Goal: Task Accomplishment & Management: Manage account settings

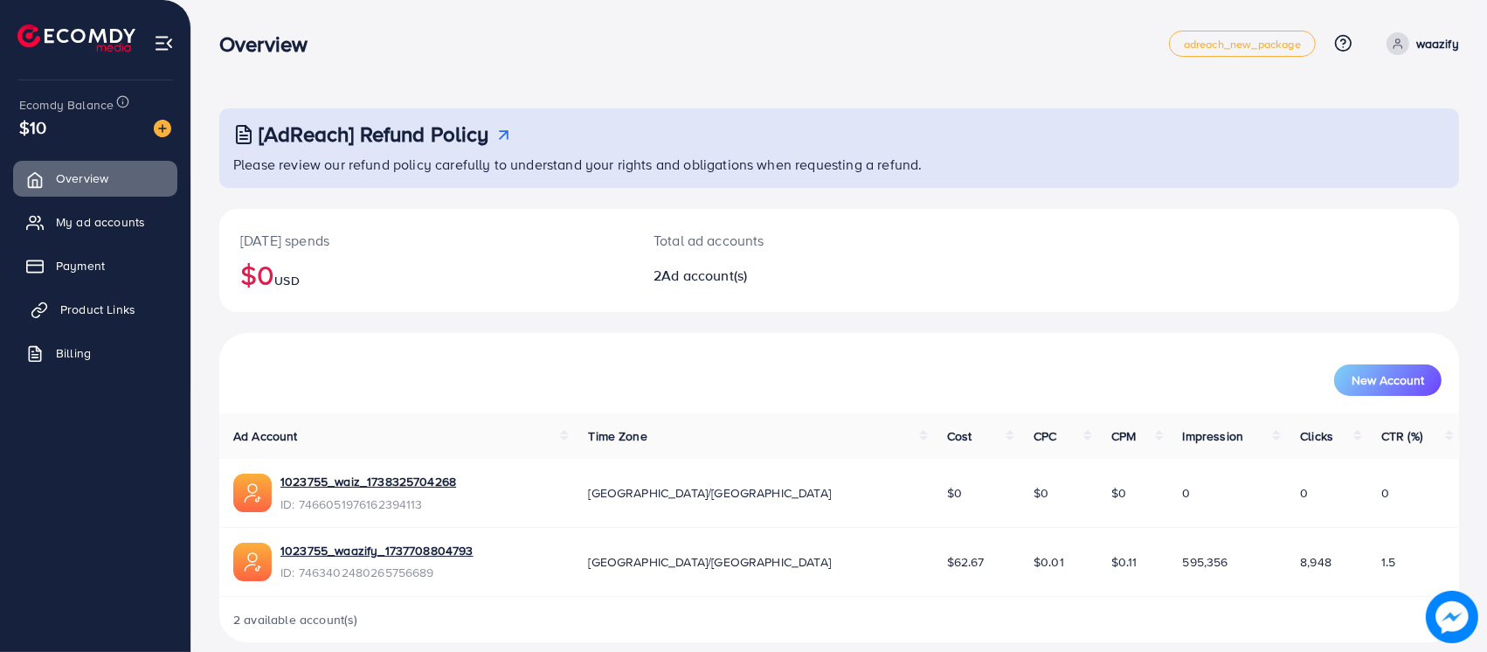
click at [94, 308] on span "Product Links" at bounding box center [97, 309] width 75 height 17
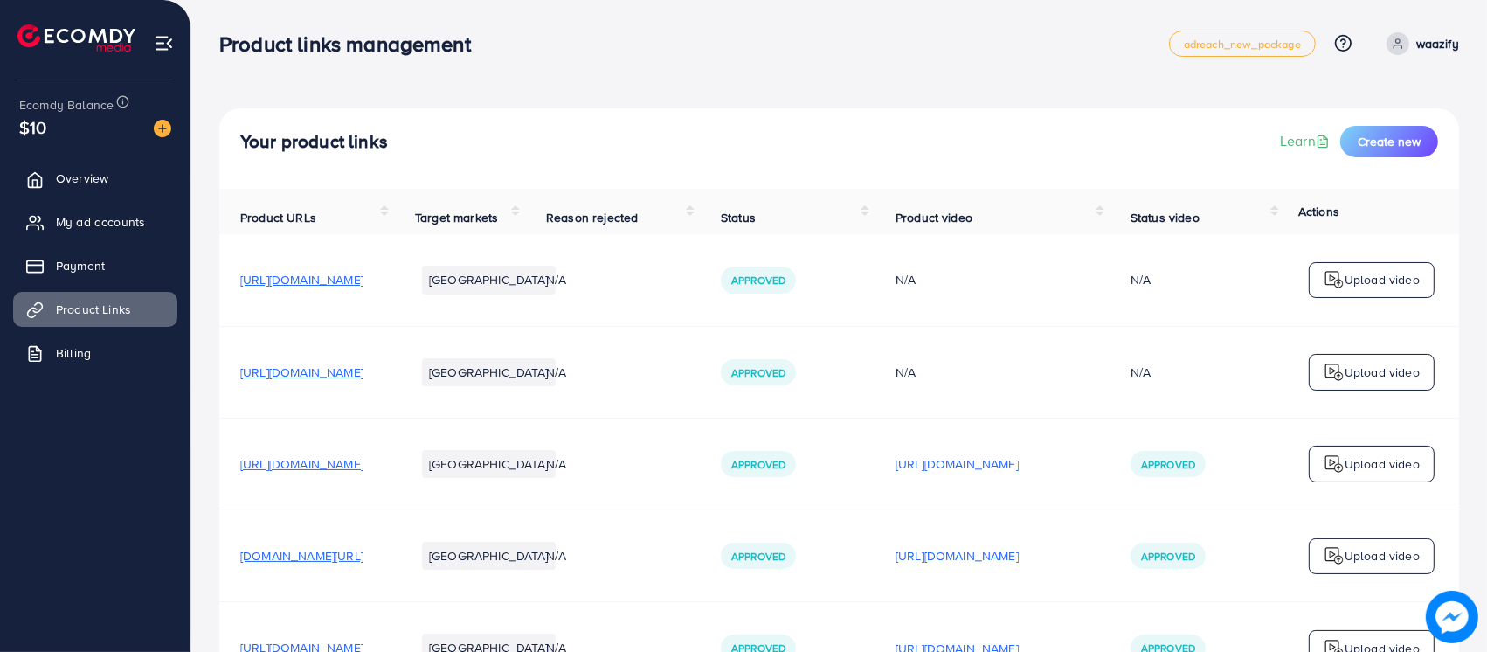
scroll to position [3570, 0]
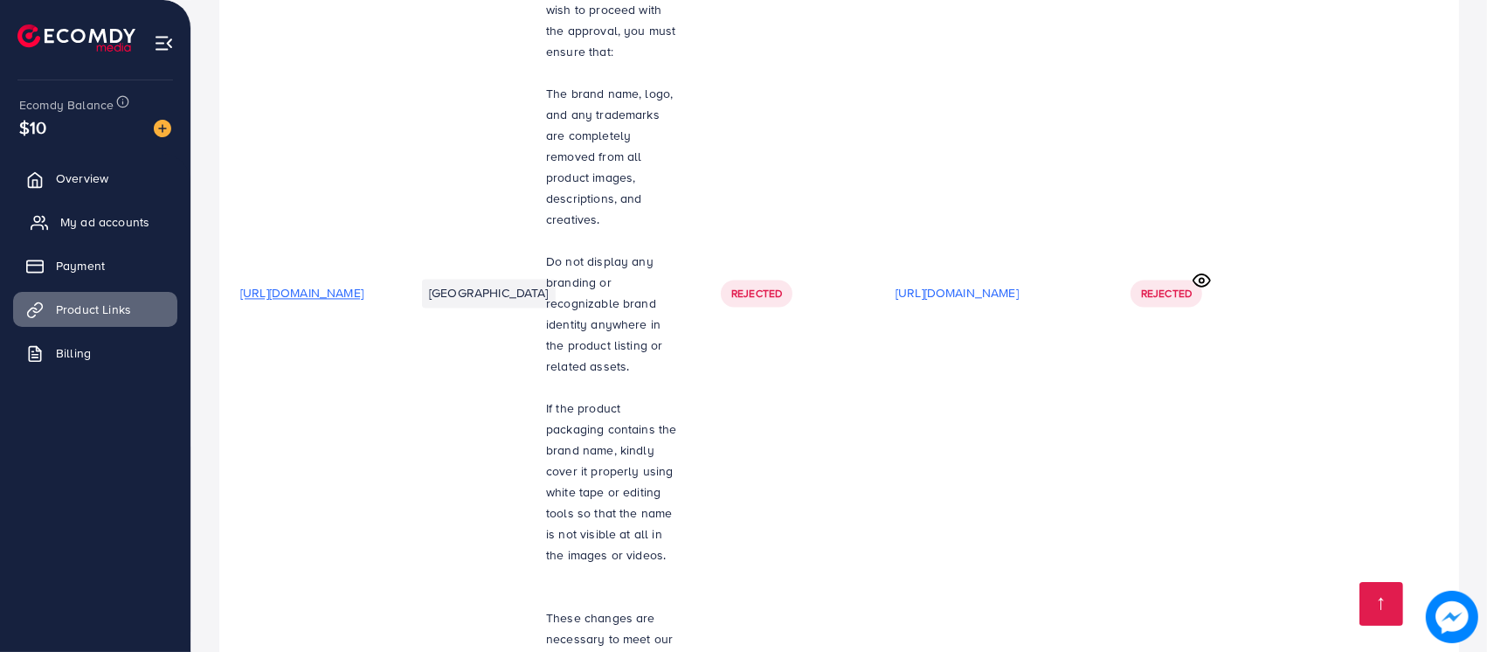
click at [117, 227] on span "My ad accounts" at bounding box center [104, 221] width 89 height 17
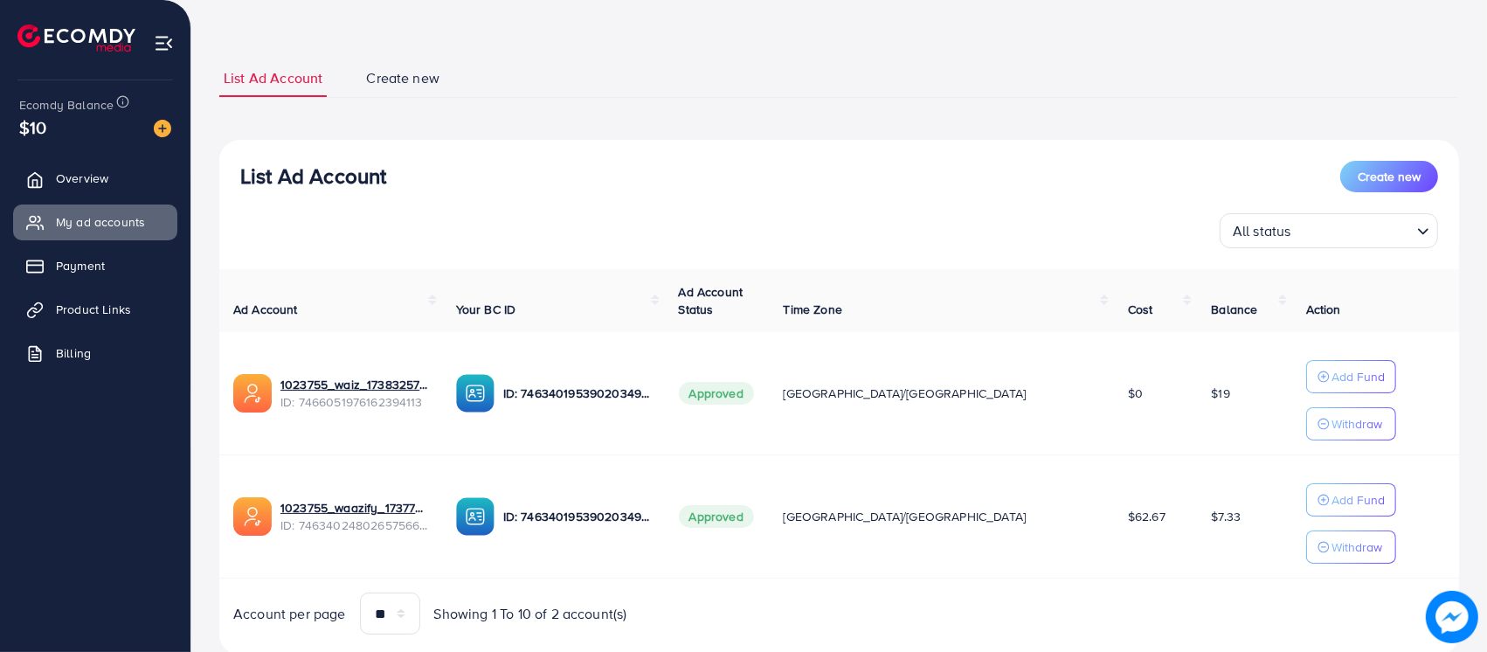
scroll to position [121, 0]
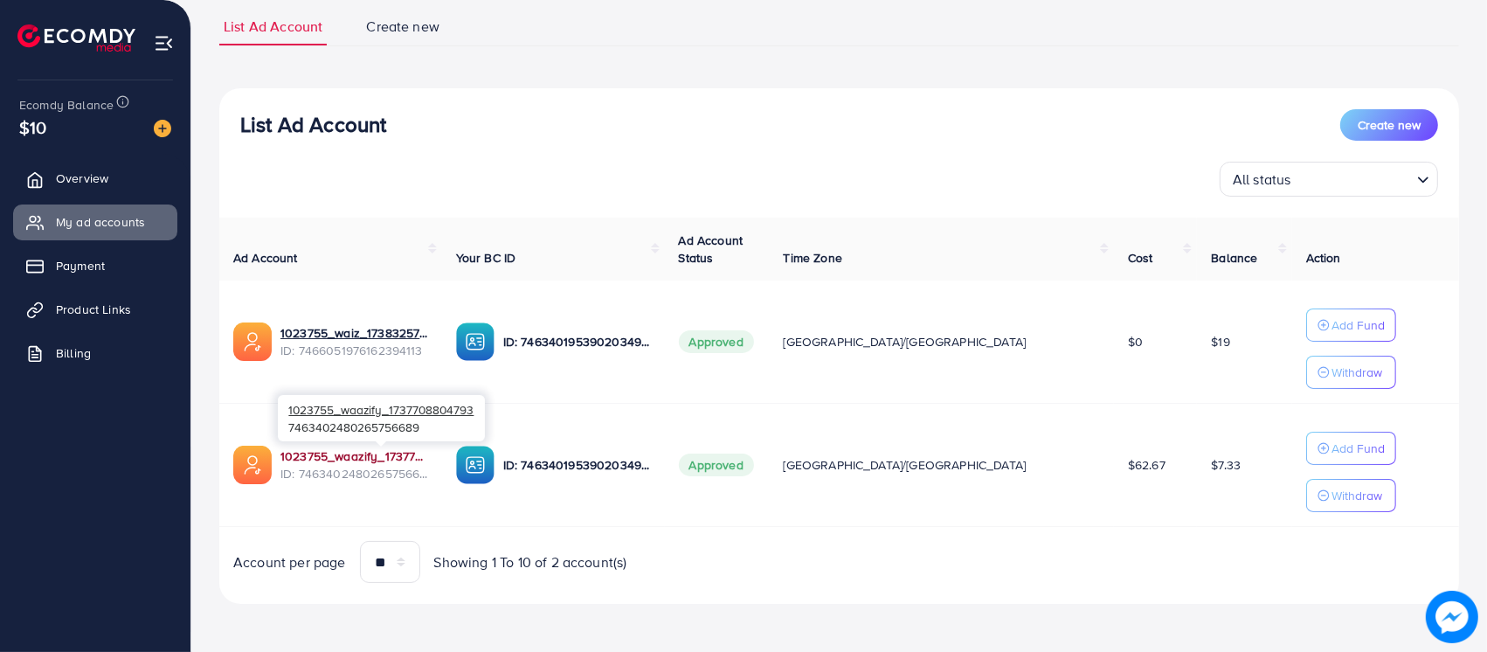
click at [424, 453] on link "1023755_waazify_1737708804793" at bounding box center [355, 455] width 148 height 17
click at [428, 455] on link "1023755_waazify_1737708804793" at bounding box center [355, 455] width 148 height 17
click at [364, 462] on link "1023755_waazify_1737708804793" at bounding box center [355, 455] width 148 height 17
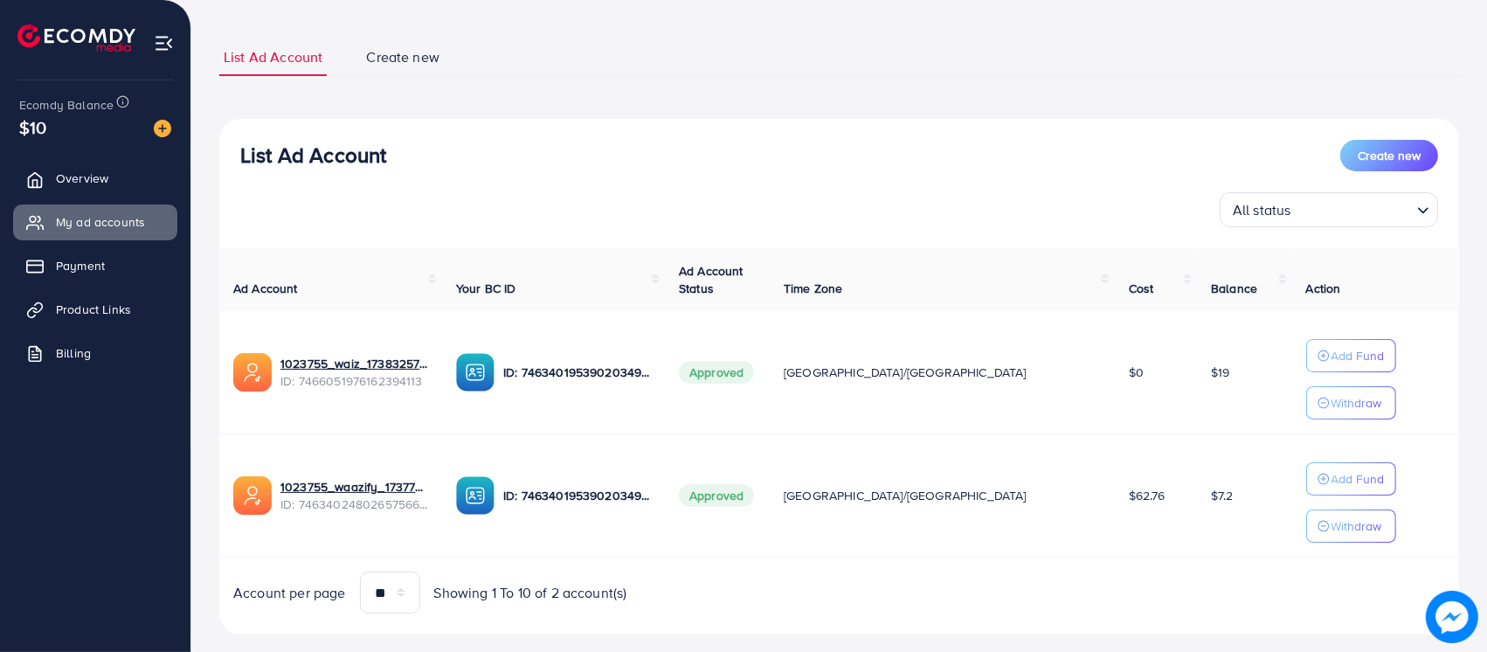
scroll to position [97, 0]
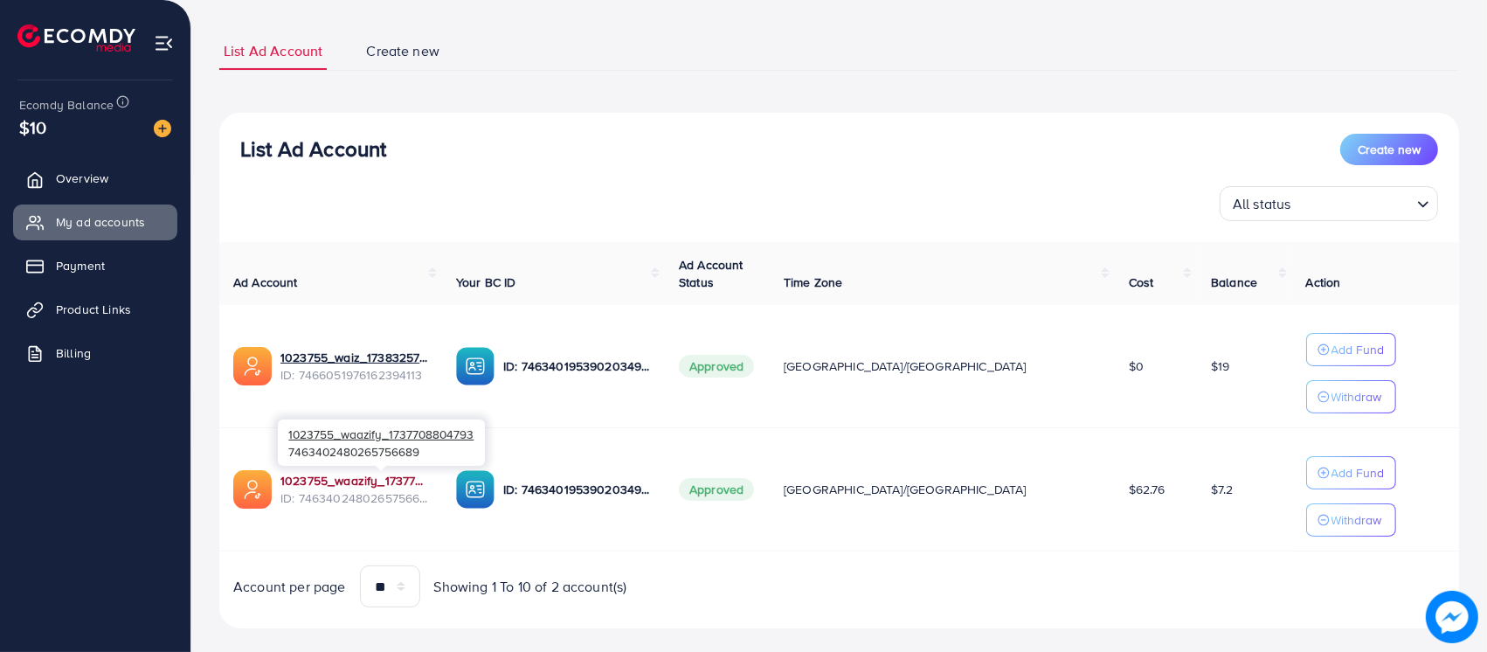
click at [428, 486] on link "1023755_waazify_1737708804793" at bounding box center [355, 480] width 148 height 17
